Goal: Information Seeking & Learning: Learn about a topic

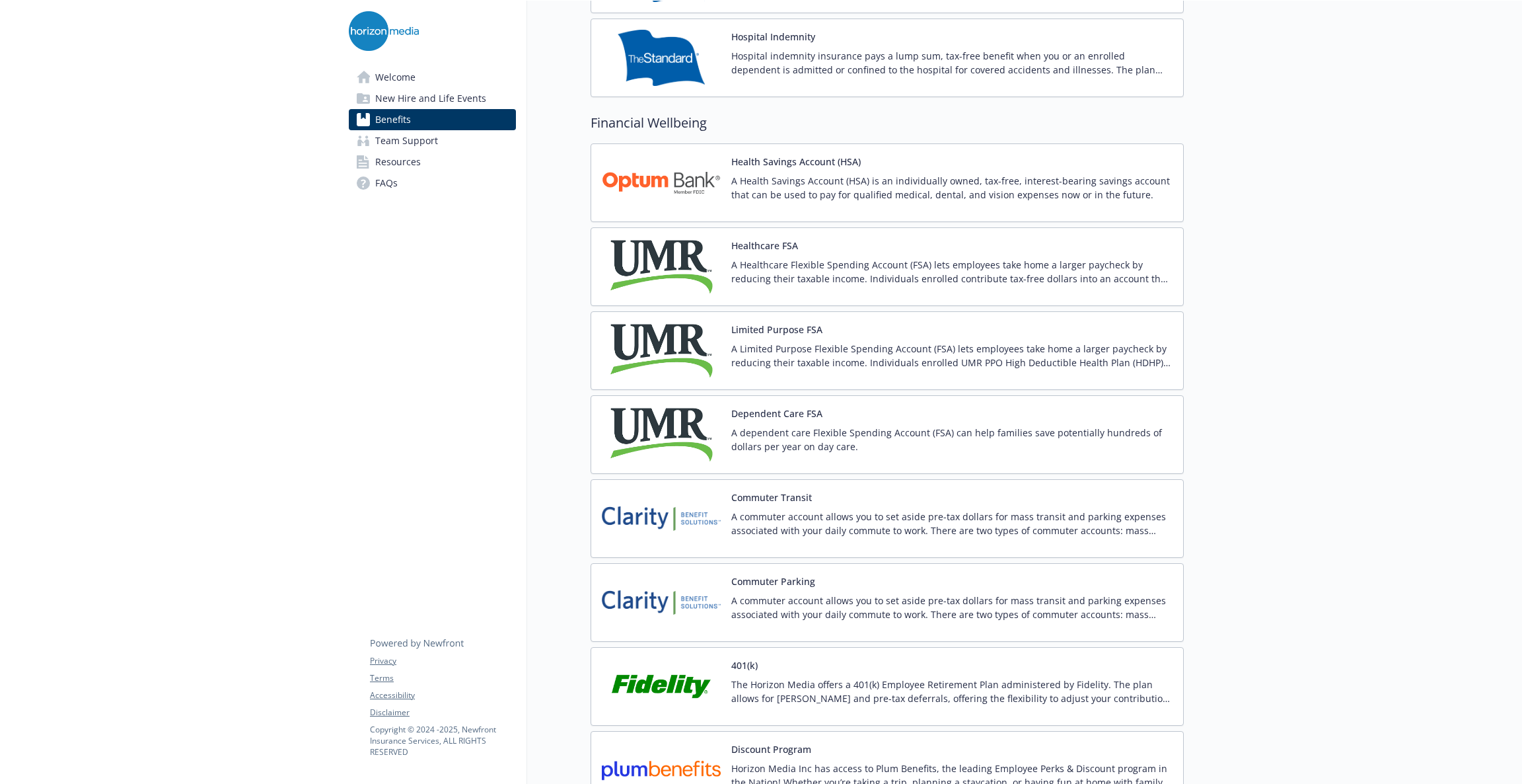
click at [1286, 420] on div at bounding box center [1352, 201] width 338 height 3916
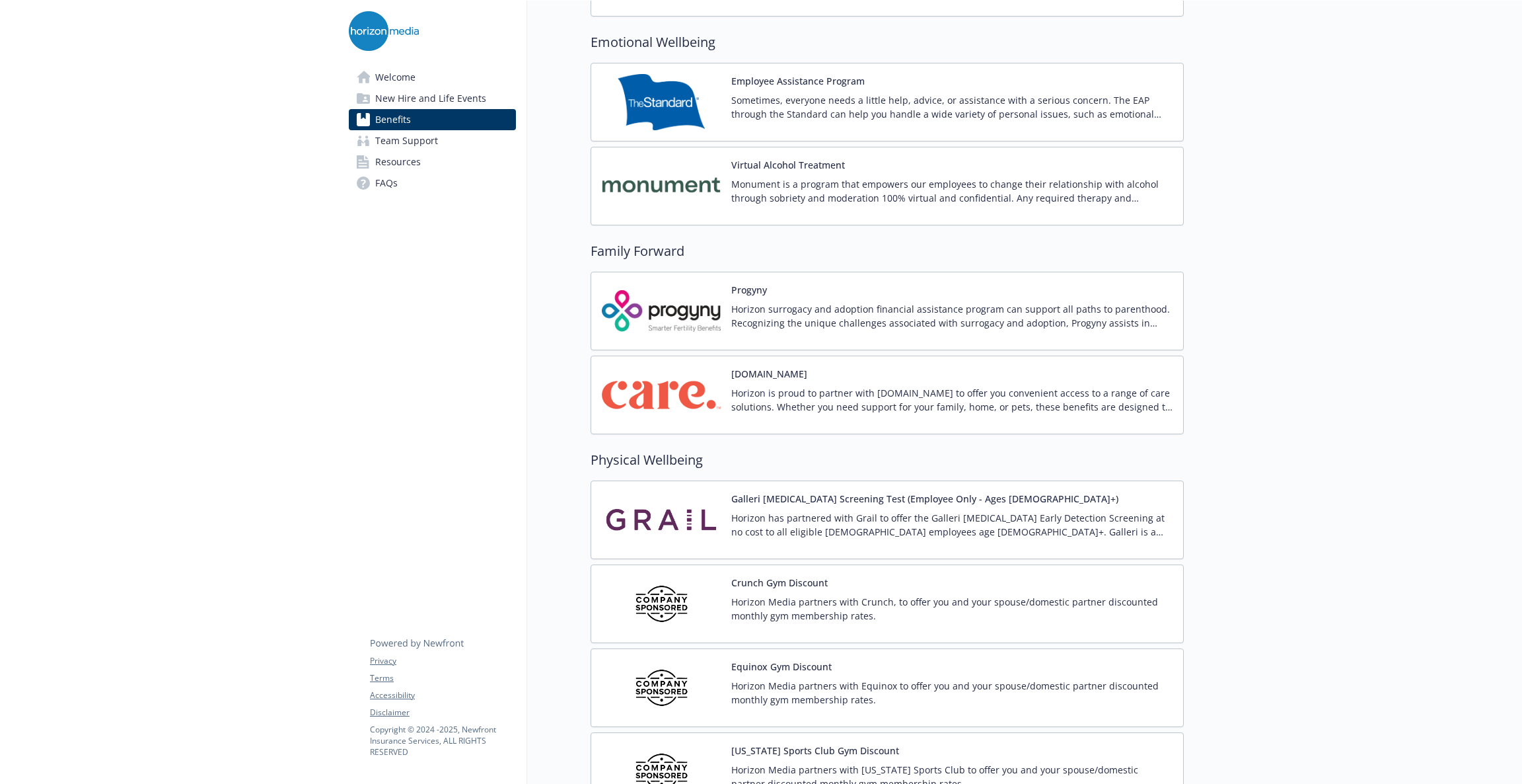
scroll to position [2590, 0]
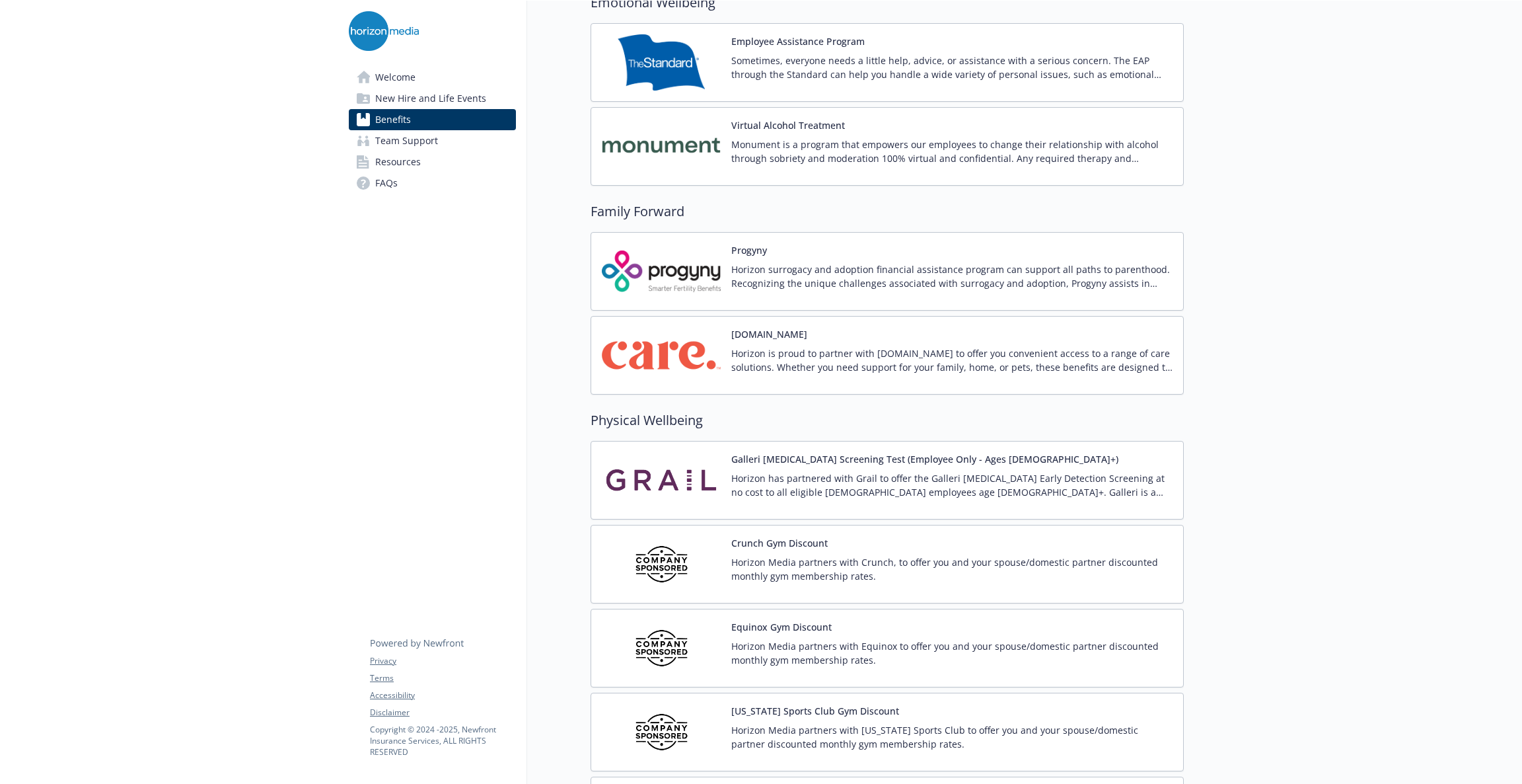
click at [1057, 355] on p "Horizon is proud to partner with [DOMAIN_NAME] to offer you convenient access t…" at bounding box center [952, 359] width 441 height 28
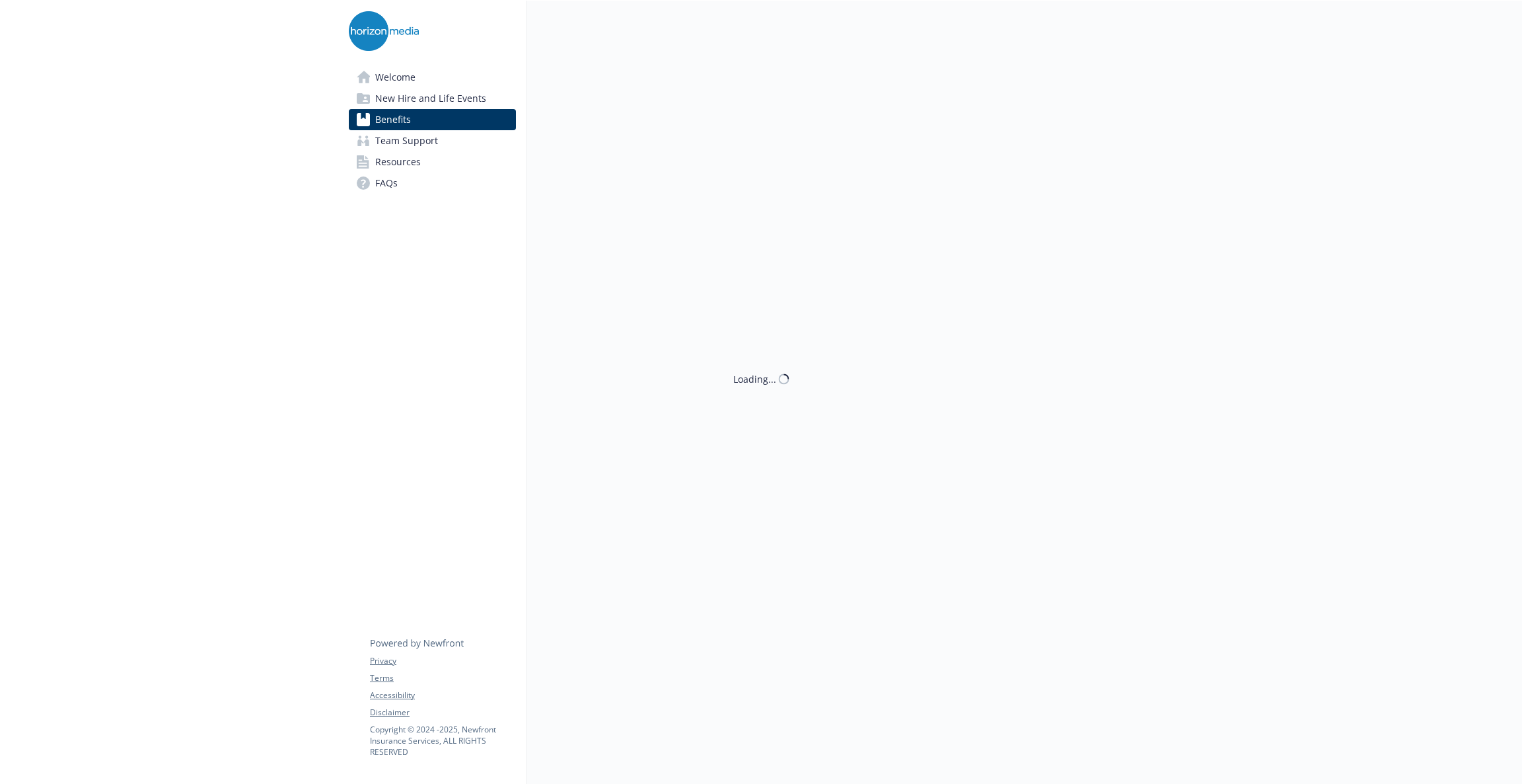
scroll to position [2590, 0]
